Goal: Navigation & Orientation: Find specific page/section

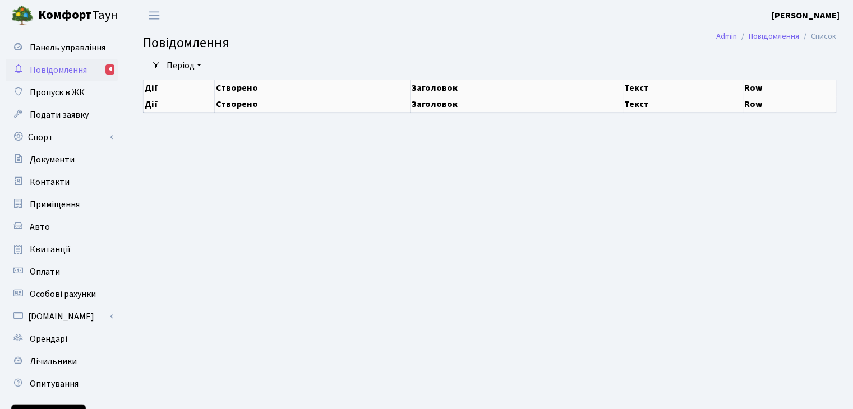
select select "25"
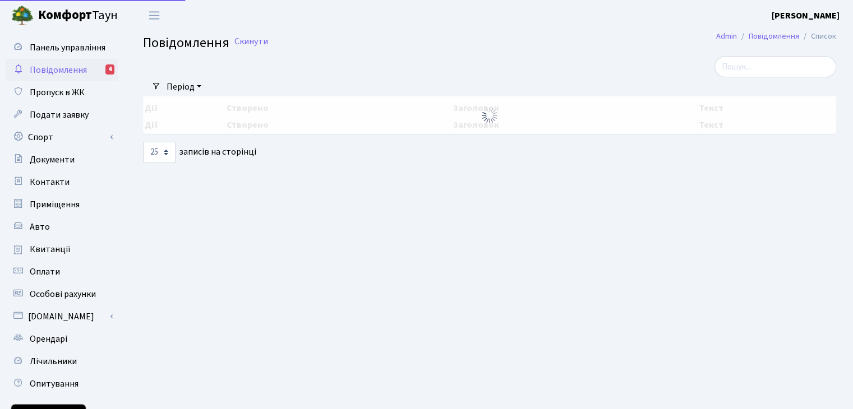
click at [227, 109] on div at bounding box center [489, 115] width 693 height 38
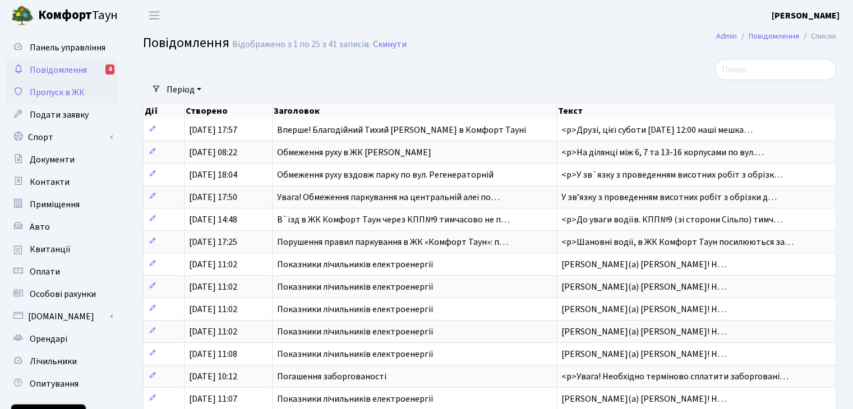
click at [81, 92] on span "Пропуск в ЖК" at bounding box center [57, 92] width 55 height 12
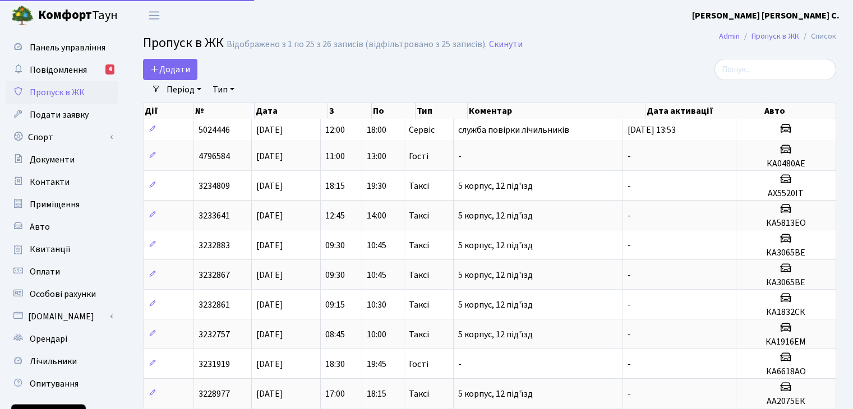
select select "25"
click at [66, 71] on span "Повідомлення" at bounding box center [58, 70] width 57 height 12
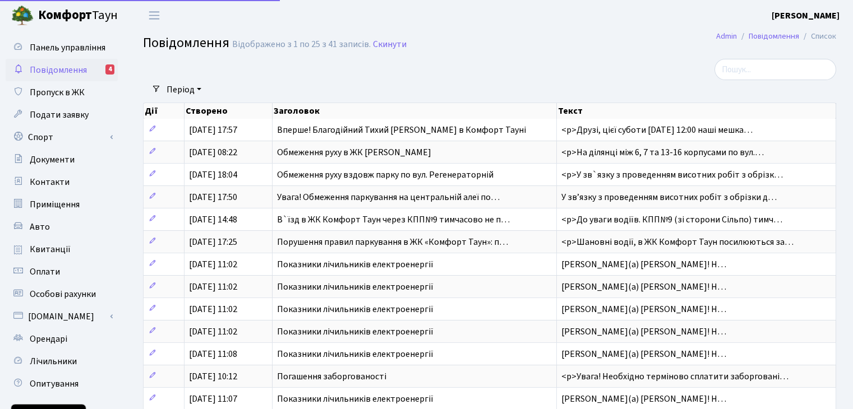
select select "25"
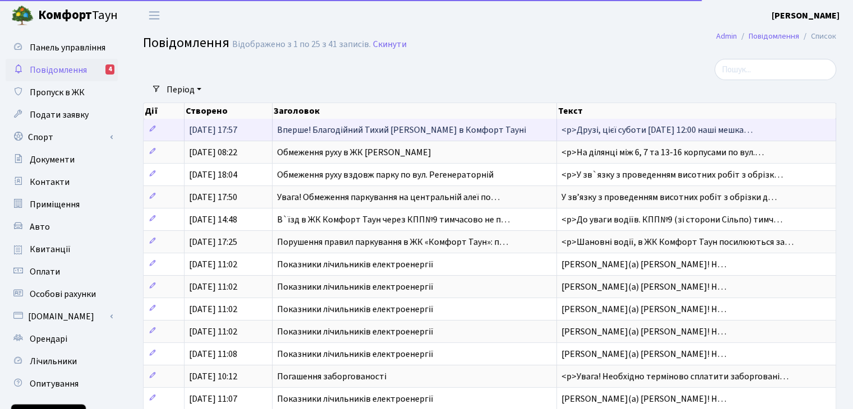
click at [313, 125] on span "Вперше! Благодійний Тихий Маркет в Комфорт Тауні" at bounding box center [401, 130] width 249 height 12
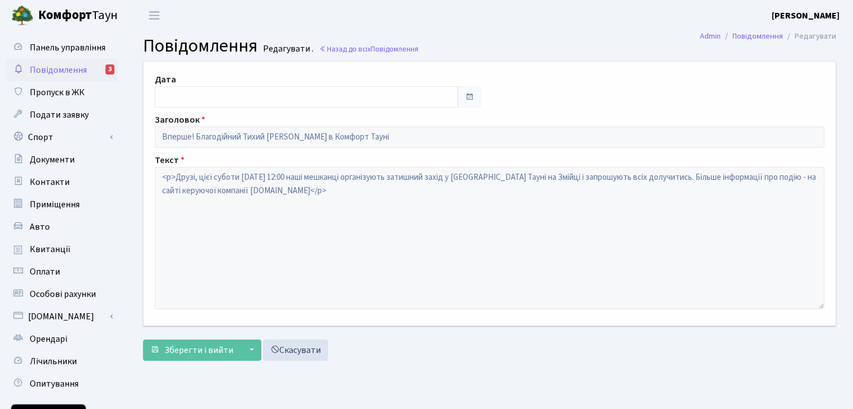
type input "[DATE]"
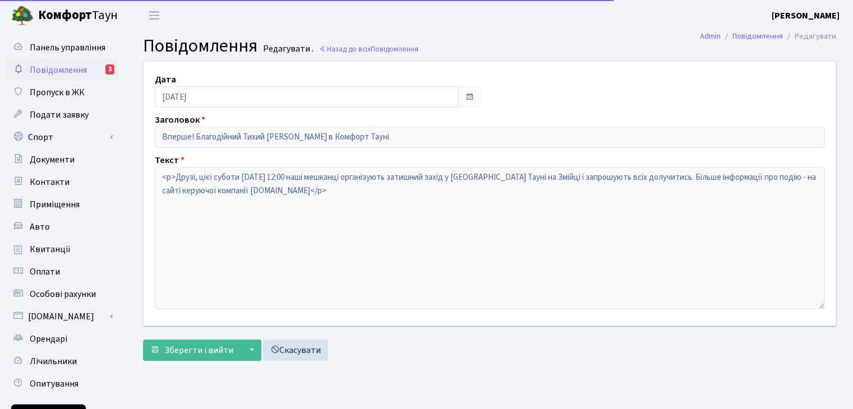
click at [74, 68] on span "Повідомлення" at bounding box center [58, 70] width 57 height 12
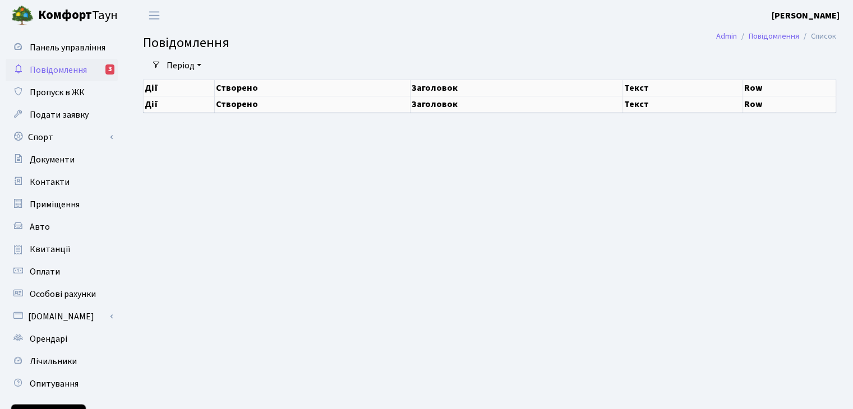
select select "25"
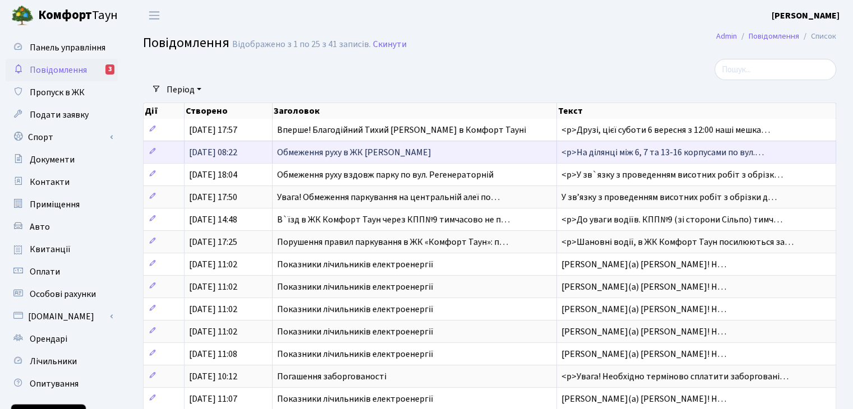
click at [309, 153] on span "Обмеження руху в ЖК [PERSON_NAME]" at bounding box center [354, 152] width 154 height 12
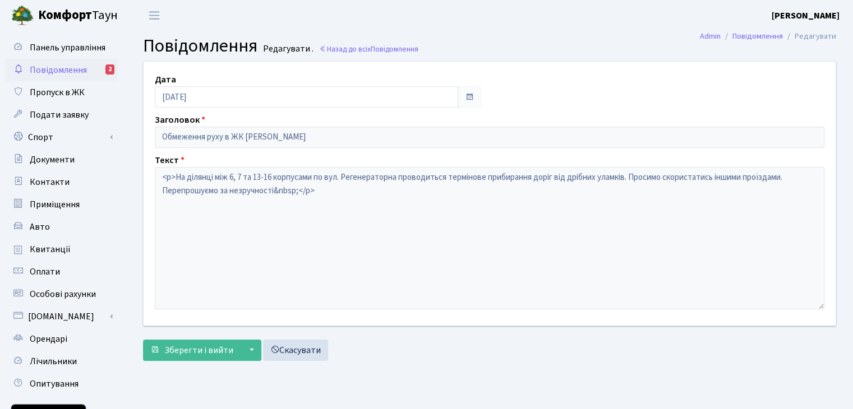
click at [53, 70] on span "Повідомлення" at bounding box center [58, 70] width 57 height 12
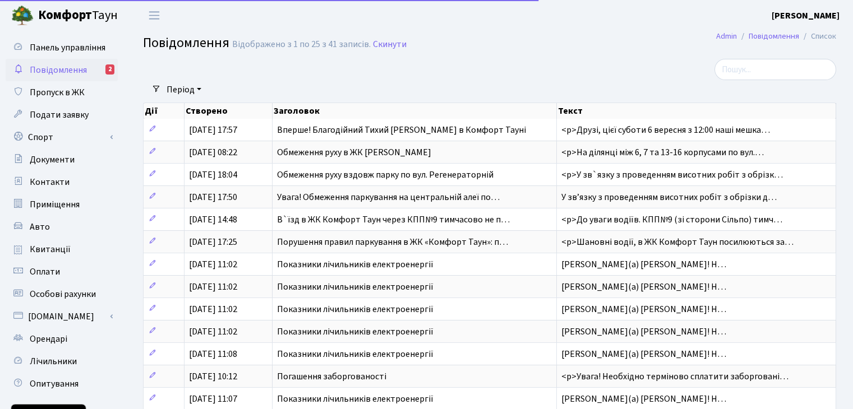
select select "25"
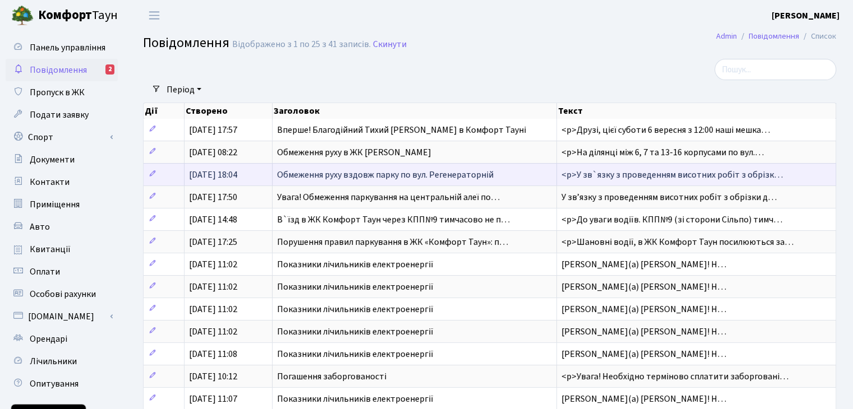
click at [300, 170] on span "Обмеження руху вздовж парку по вул. Регенераторній" at bounding box center [385, 175] width 216 height 12
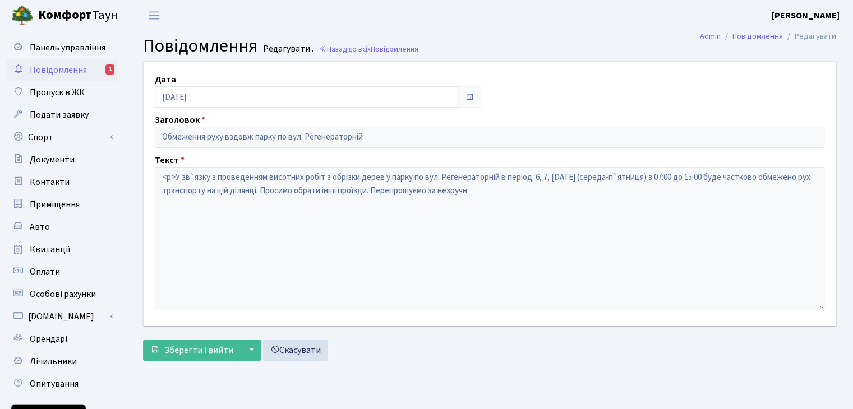
click at [62, 66] on span "Повідомлення" at bounding box center [58, 70] width 57 height 12
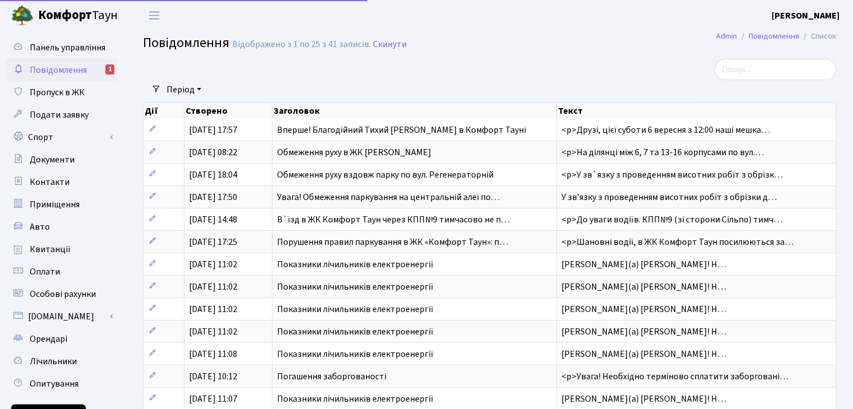
select select "25"
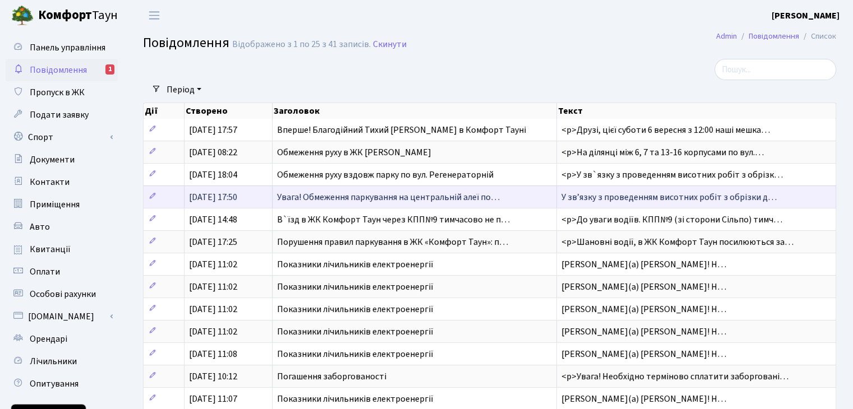
click at [314, 193] on span "Увага! Обмеження паркування на центральній алеї по…" at bounding box center [388, 197] width 223 height 12
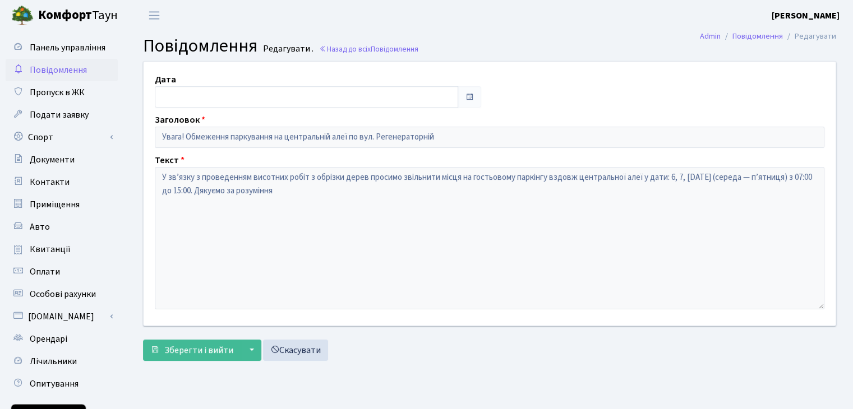
click at [62, 68] on span "Повідомлення" at bounding box center [58, 70] width 57 height 12
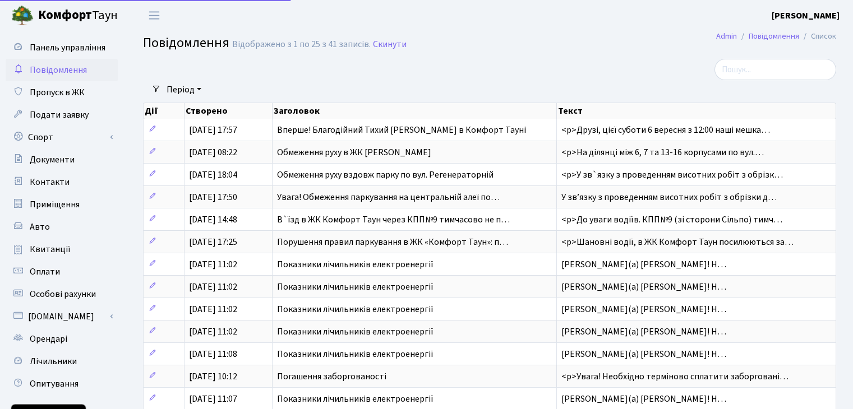
select select "25"
click at [71, 50] on span "Панель управління" at bounding box center [68, 47] width 76 height 12
